Goal: Entertainment & Leisure: Consume media (video, audio)

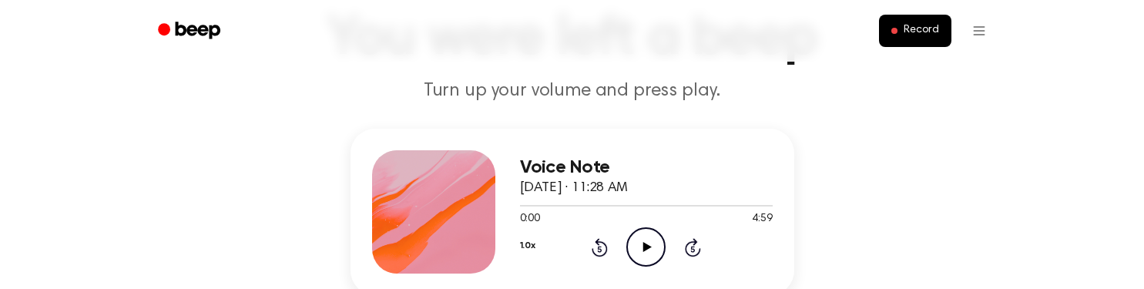
scroll to position [224, 0]
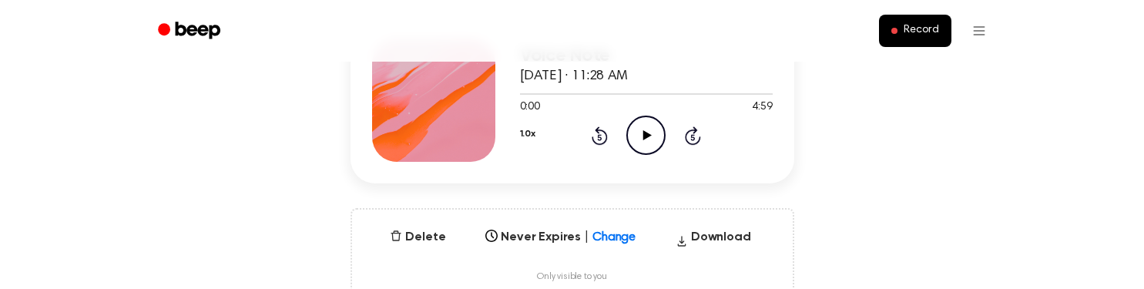
click at [642, 135] on icon "Play Audio" at bounding box center [645, 135] width 39 height 39
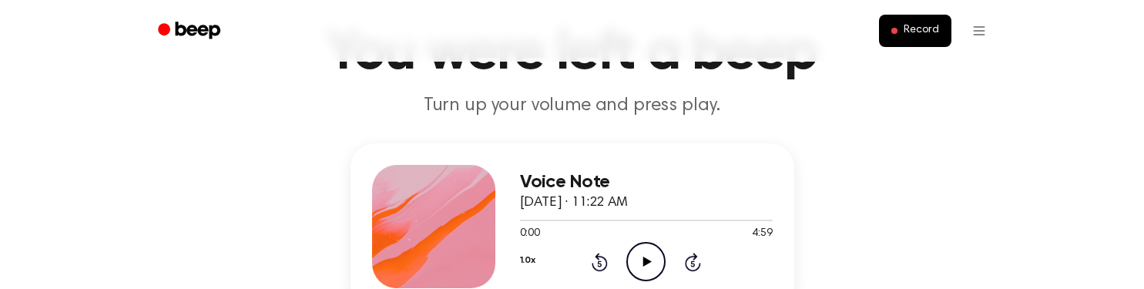
scroll to position [123, 0]
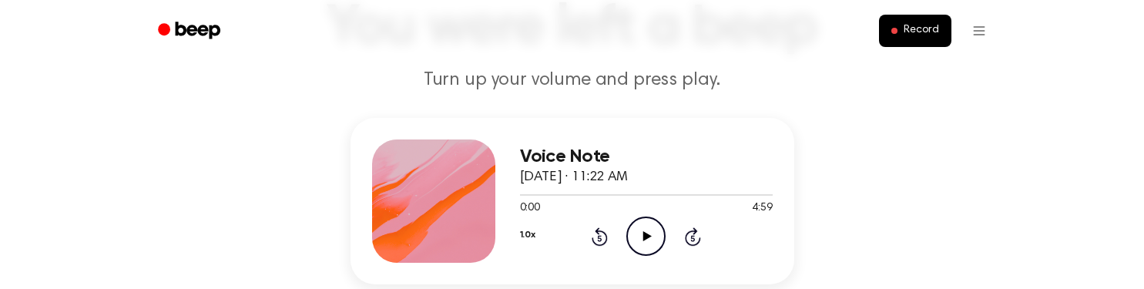
click at [647, 224] on icon "Play Audio" at bounding box center [645, 235] width 39 height 39
click at [677, 195] on div at bounding box center [646, 195] width 253 height 2
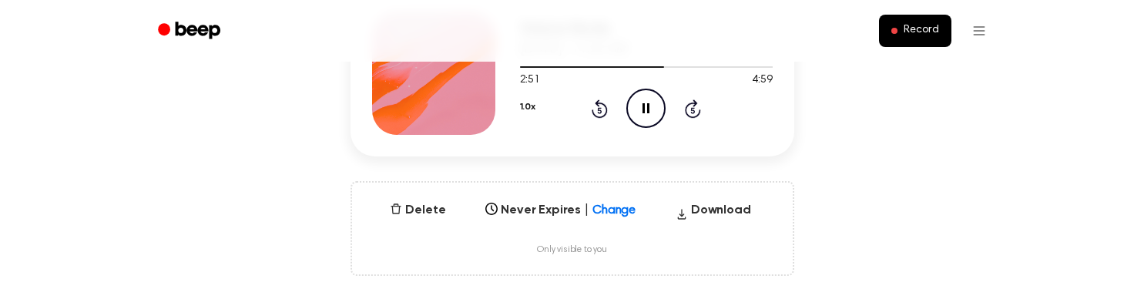
scroll to position [249, 0]
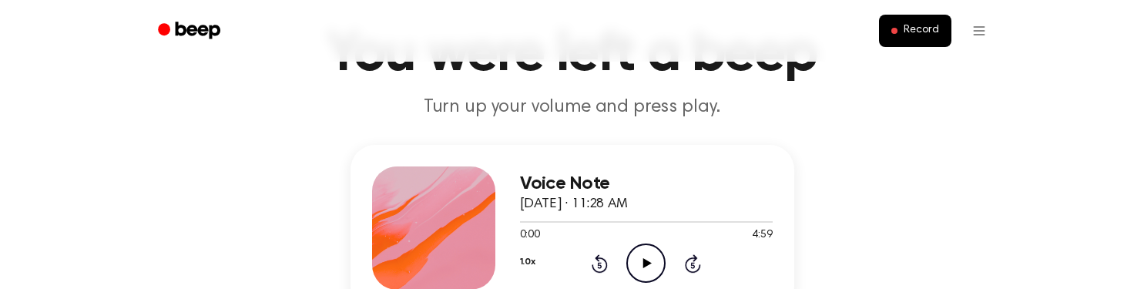
scroll to position [129, 0]
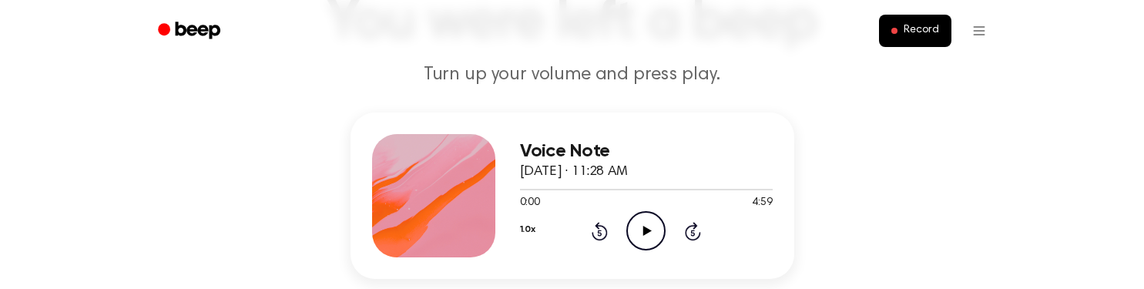
click at [654, 230] on icon "Play Audio" at bounding box center [645, 230] width 39 height 39
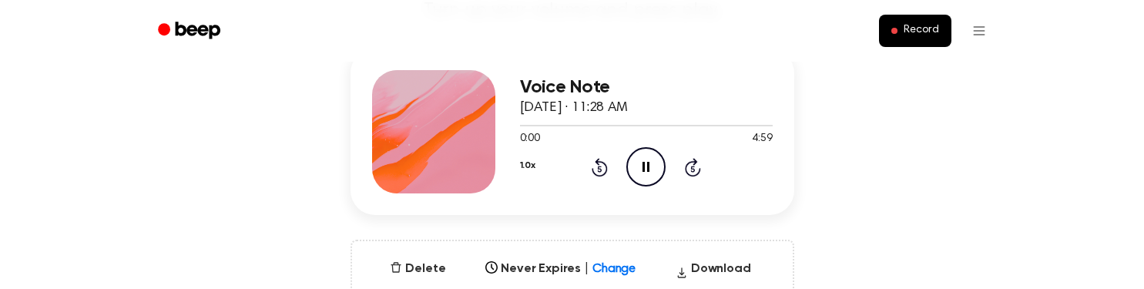
scroll to position [199, 0]
